Goal: Use online tool/utility: Utilize a website feature to perform a specific function

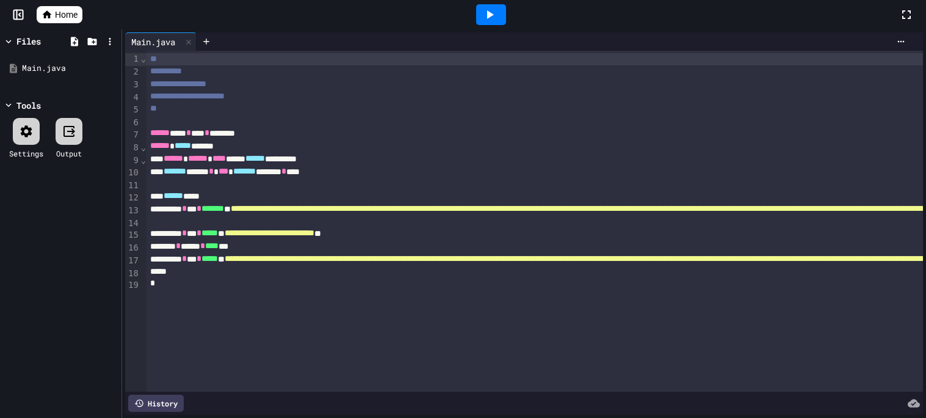
click at [487, 18] on icon at bounding box center [490, 14] width 7 height 9
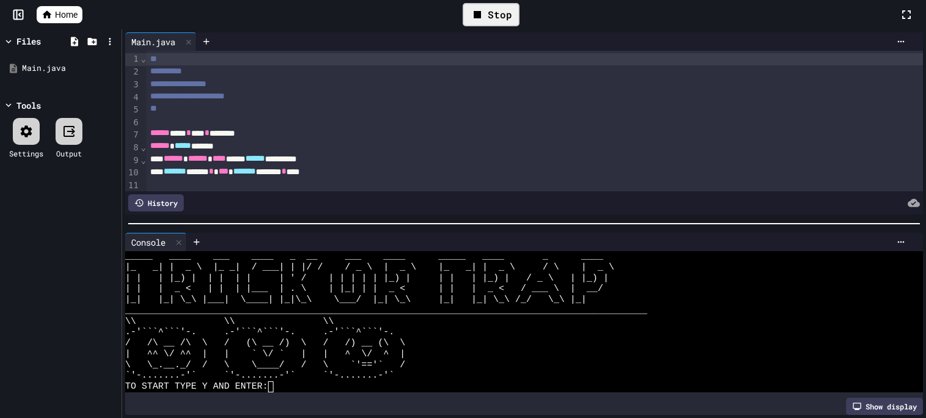
scroll to position [43, 0]
click at [176, 241] on icon at bounding box center [179, 242] width 9 height 9
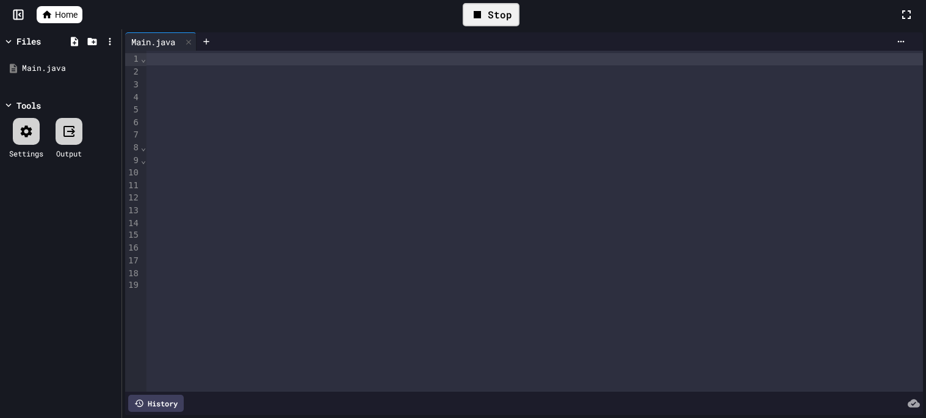
scroll to position [0, 4025]
click at [487, 16] on div "Stop" at bounding box center [491, 14] width 57 height 23
click at [487, 16] on icon at bounding box center [489, 14] width 15 height 15
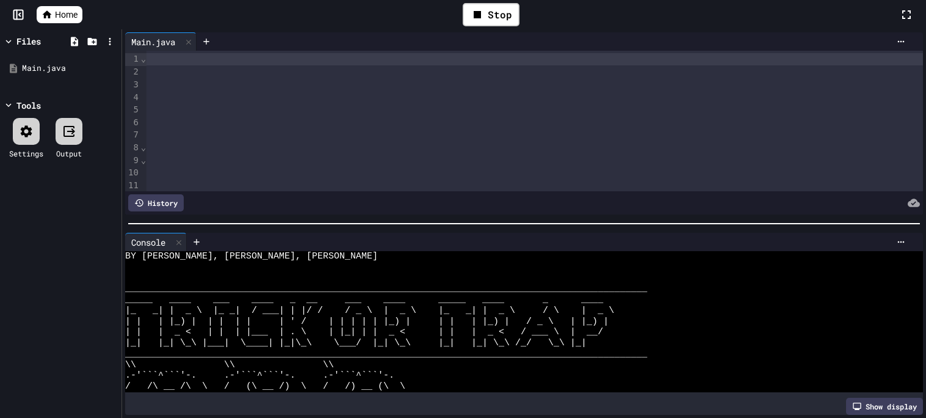
scroll to position [0, 0]
click at [181, 244] on icon at bounding box center [179, 242] width 9 height 9
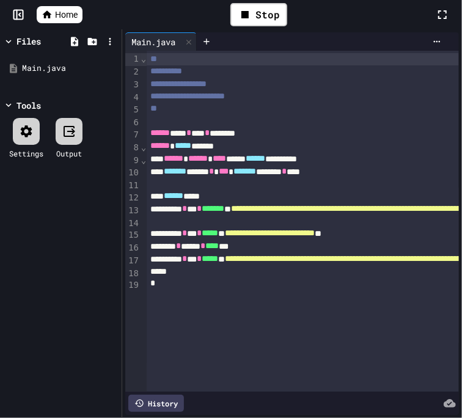
click at [183, 195] on span "******" at bounding box center [174, 195] width 20 height 9
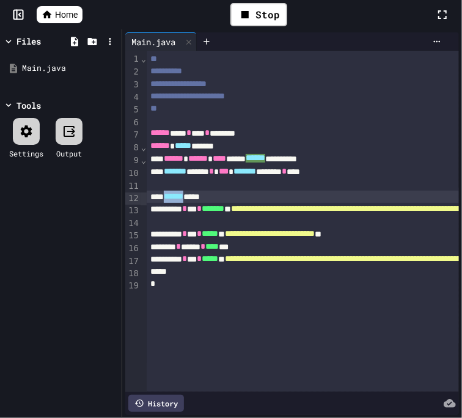
click at [183, 195] on span "******" at bounding box center [174, 196] width 20 height 9
click at [219, 244] on span "****" at bounding box center [211, 245] width 13 height 9
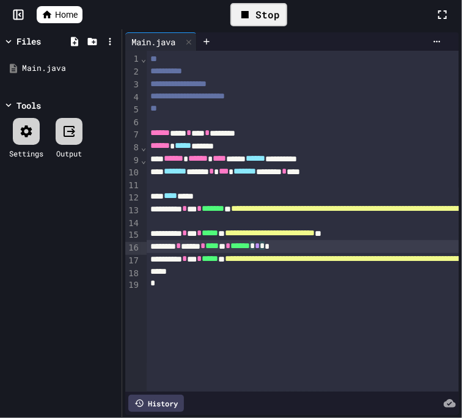
click at [281, 19] on div "Stop" at bounding box center [258, 14] width 57 height 23
click at [270, 20] on div at bounding box center [259, 14] width 30 height 21
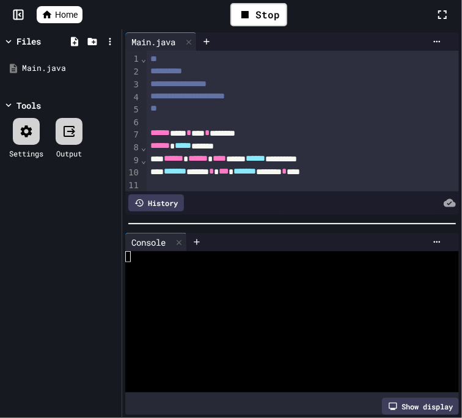
scroll to position [206, 0]
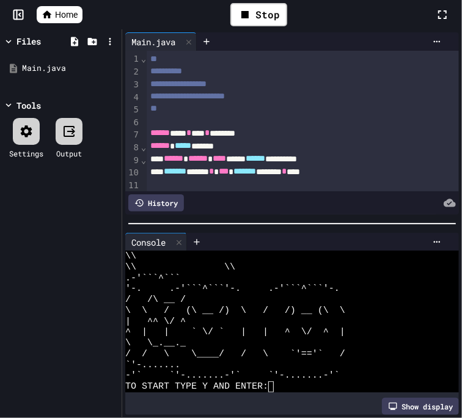
click at [285, 388] on div "TO START TYPE Y AND ENTER:" at bounding box center [287, 386] width 324 height 11
type textarea "*"
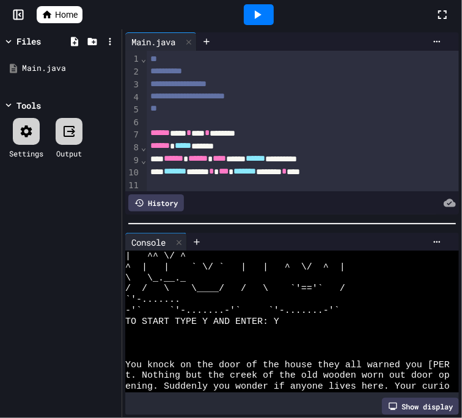
scroll to position [282, 0]
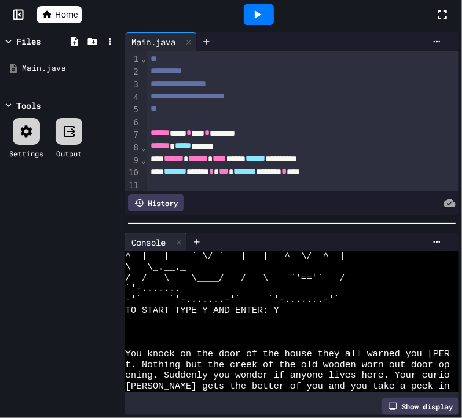
click at [289, 310] on div "TO START TYPE Y AND ENTER: Y" at bounding box center [287, 310] width 324 height 11
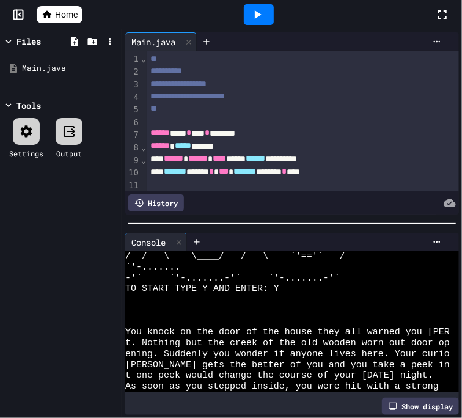
scroll to position [333, 0]
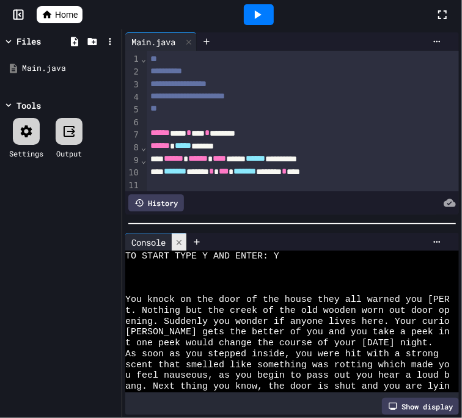
click at [178, 242] on icon at bounding box center [179, 242] width 9 height 9
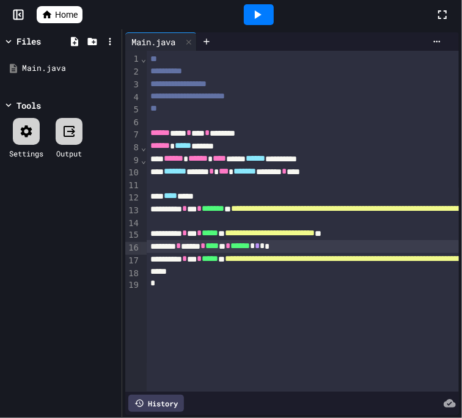
click at [261, 12] on icon at bounding box center [257, 14] width 15 height 15
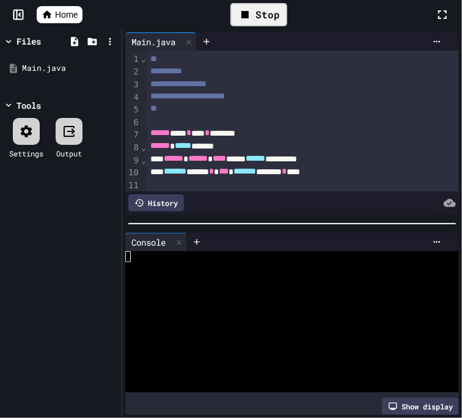
scroll to position [206, 0]
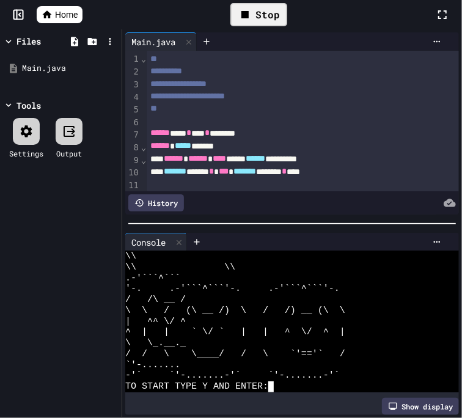
type textarea "*"
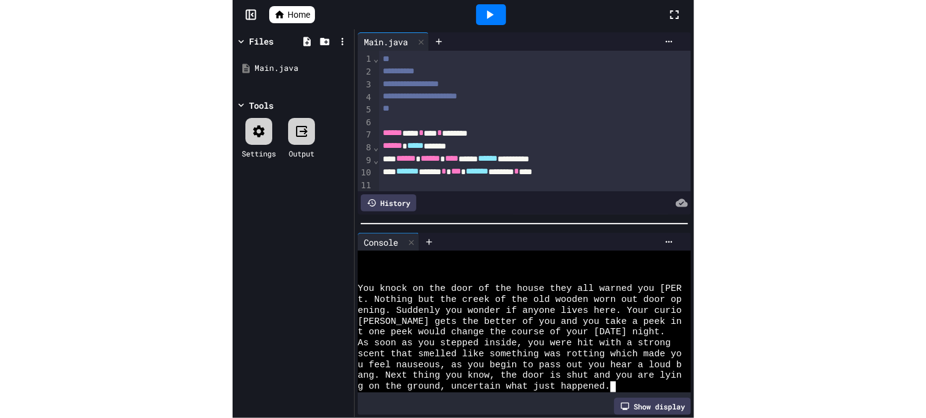
scroll to position [347, 0]
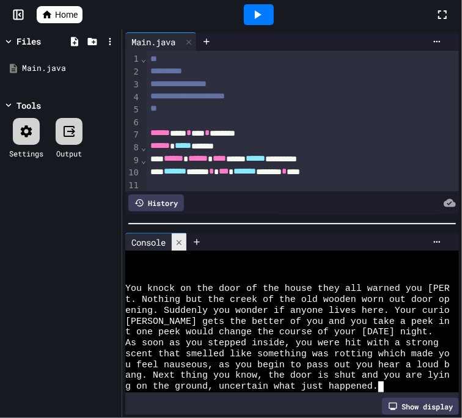
click at [181, 246] on icon at bounding box center [179, 242] width 9 height 9
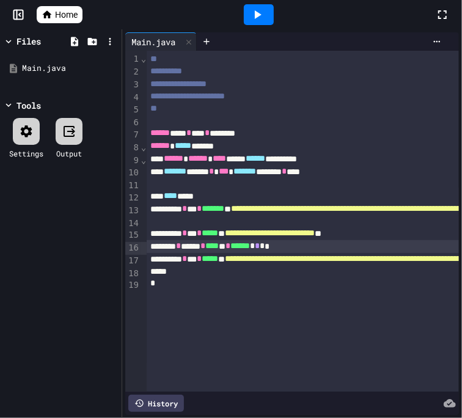
click at [314, 233] on span "**********" at bounding box center [270, 232] width 90 height 9
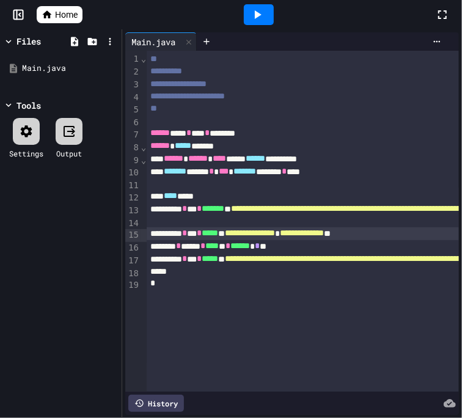
click at [264, 10] on icon at bounding box center [257, 14] width 15 height 15
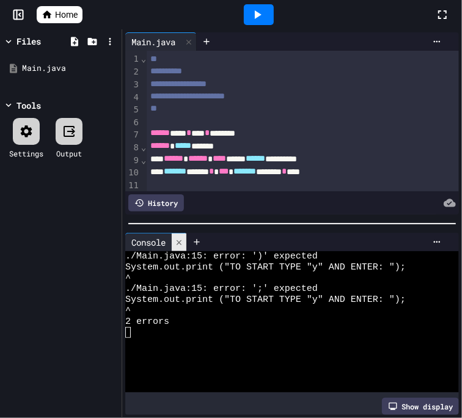
click at [181, 247] on div at bounding box center [179, 242] width 15 height 18
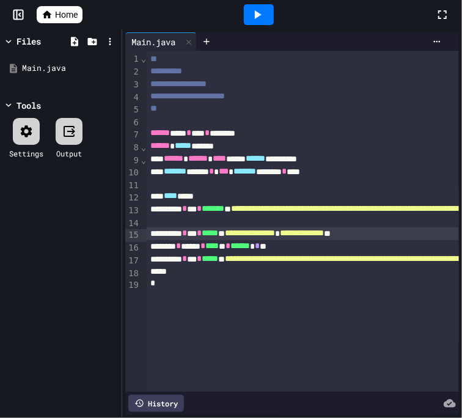
click at [275, 230] on span "**********" at bounding box center [250, 232] width 50 height 9
click at [324, 233] on span "**********" at bounding box center [302, 232] width 44 height 9
click at [314, 237] on span "**********" at bounding box center [270, 232] width 90 height 9
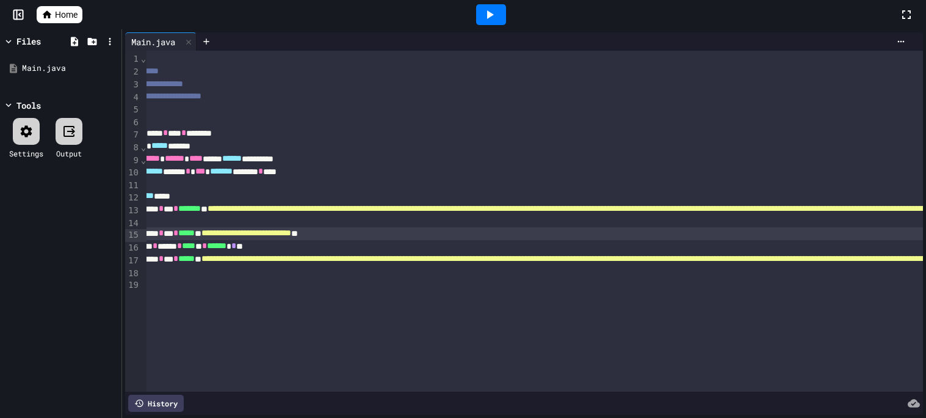
scroll to position [0, 0]
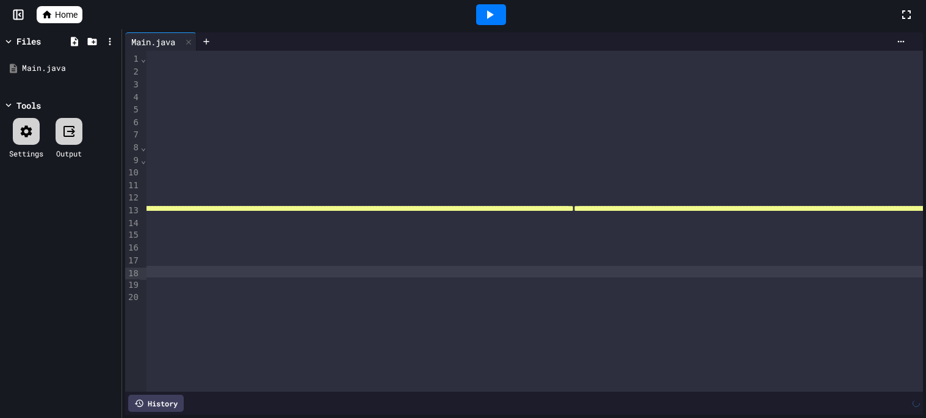
scroll to position [0, 31]
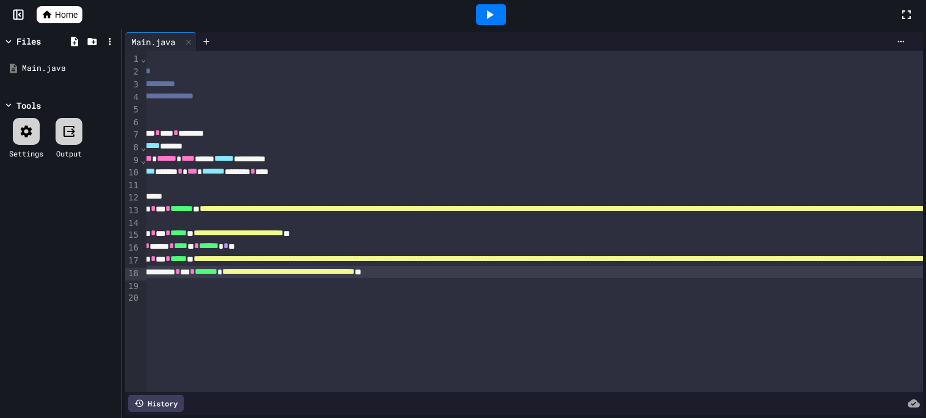
click at [491, 12] on icon at bounding box center [489, 14] width 15 height 15
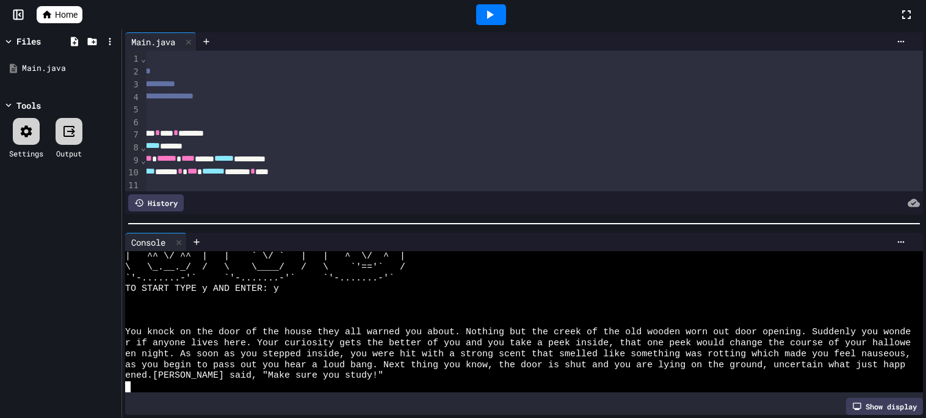
scroll to position [140, 0]
click at [186, 241] on div at bounding box center [179, 242] width 15 height 18
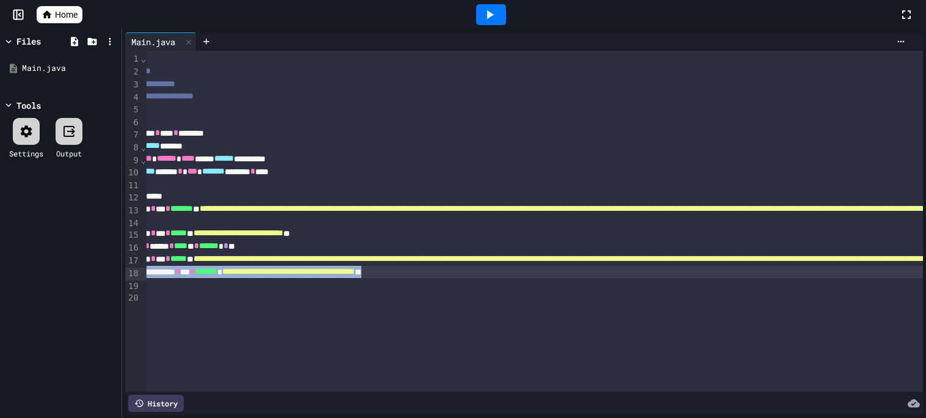
drag, startPoint x: 517, startPoint y: 277, endPoint x: 154, endPoint y: 274, distance: 362.7
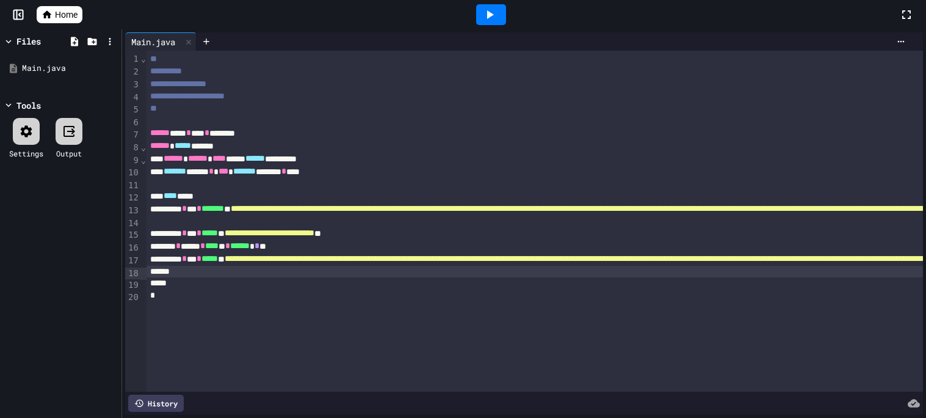
scroll to position [0, 2351]
